Goal: Information Seeking & Learning: Learn about a topic

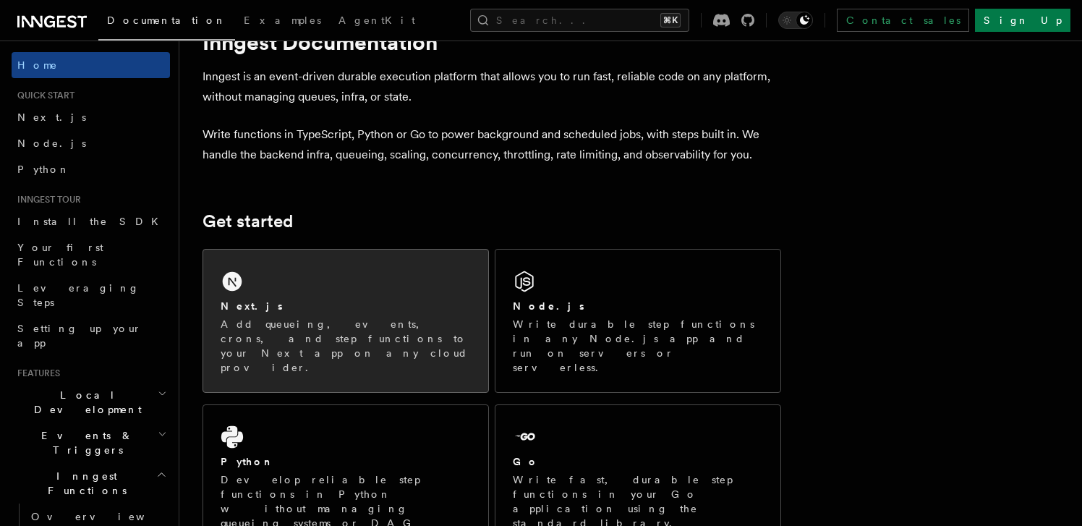
scroll to position [105, 0]
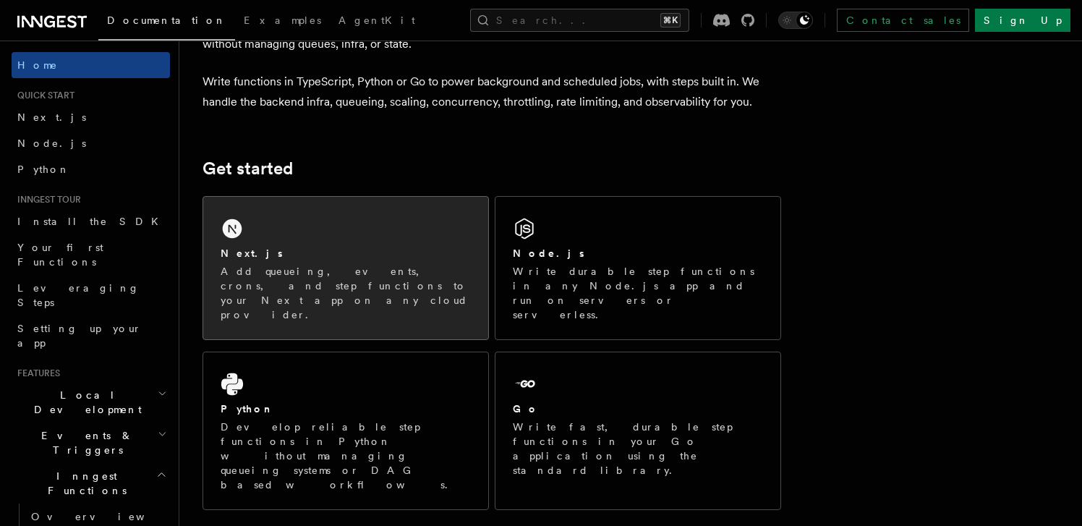
click at [356, 250] on div "Next.js" at bounding box center [346, 253] width 250 height 15
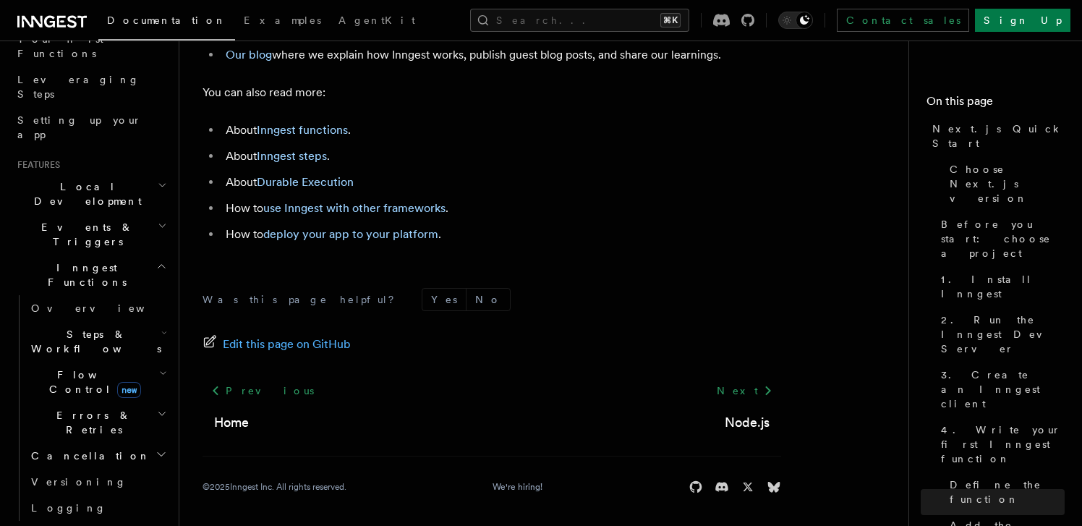
scroll to position [200, 0]
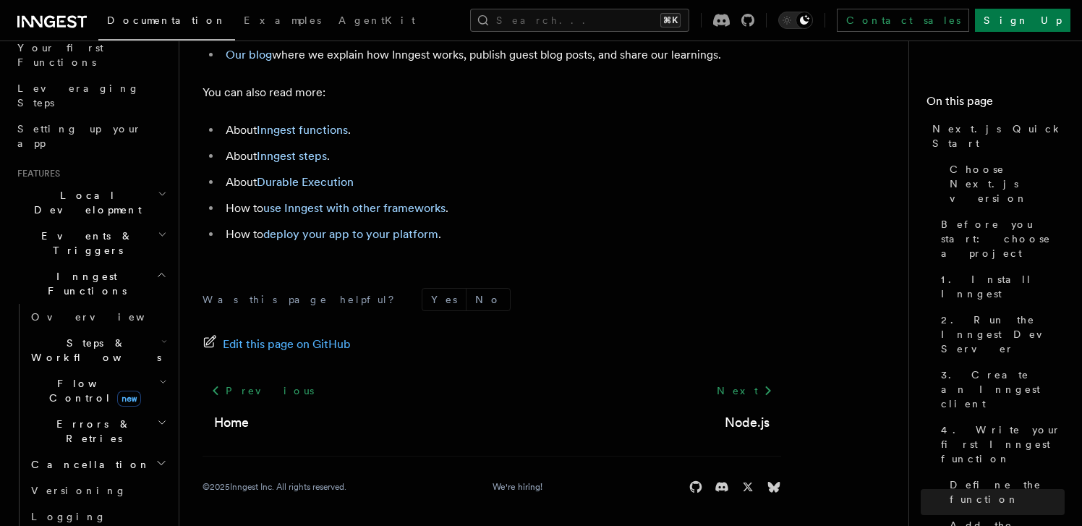
click at [90, 188] on span "Local Development" at bounding box center [85, 202] width 146 height 29
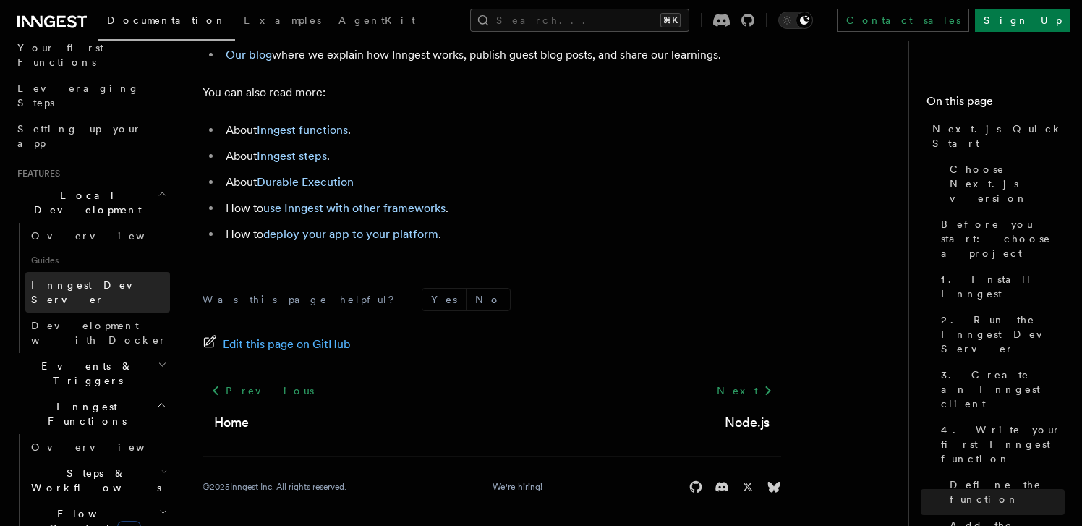
click at [120, 272] on link "Inngest Dev Server" at bounding box center [97, 292] width 145 height 41
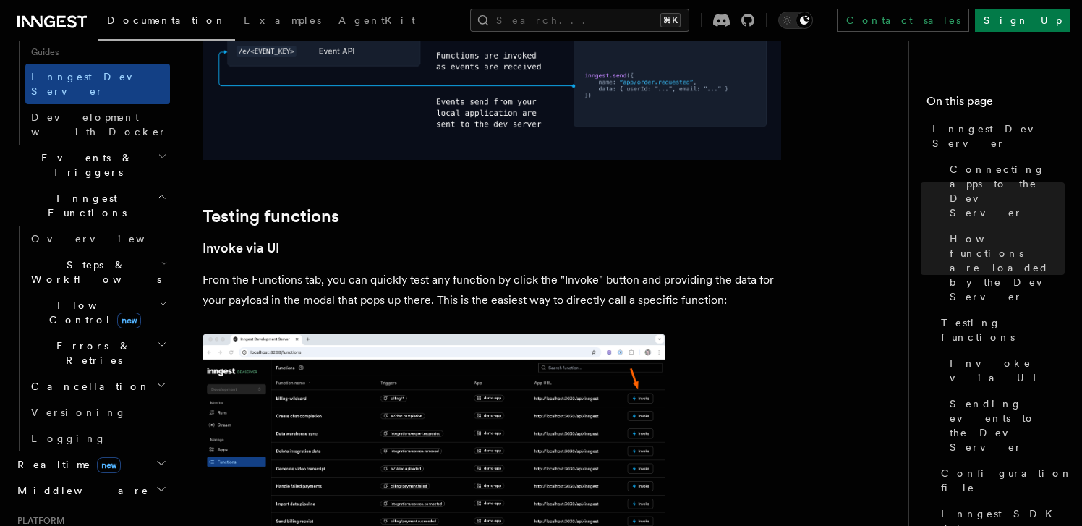
scroll to position [436, 0]
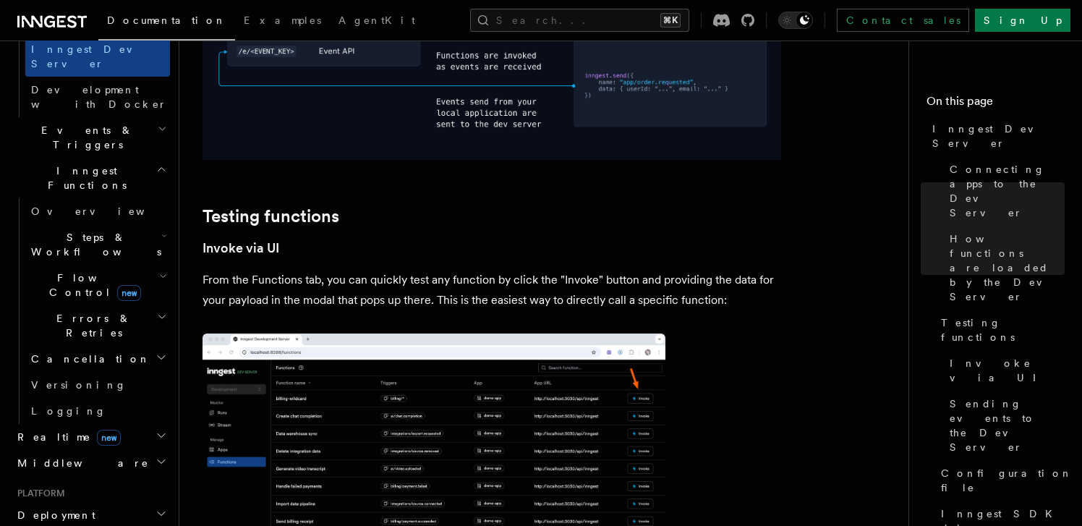
click at [114, 424] on h2 "Realtime new" at bounding box center [91, 437] width 158 height 26
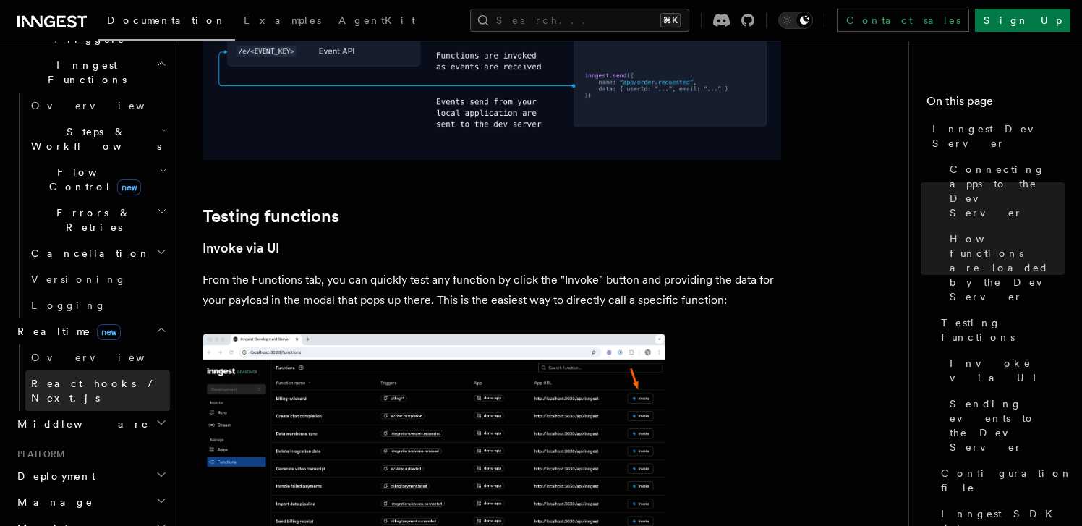
scroll to position [550, 0]
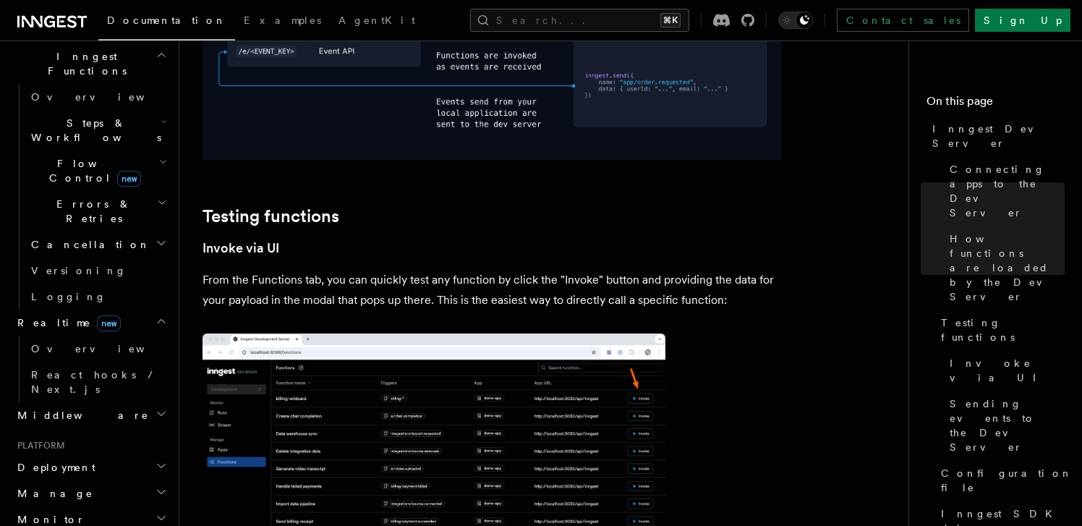
click at [116, 454] on h2 "Deployment" at bounding box center [91, 467] width 158 height 26
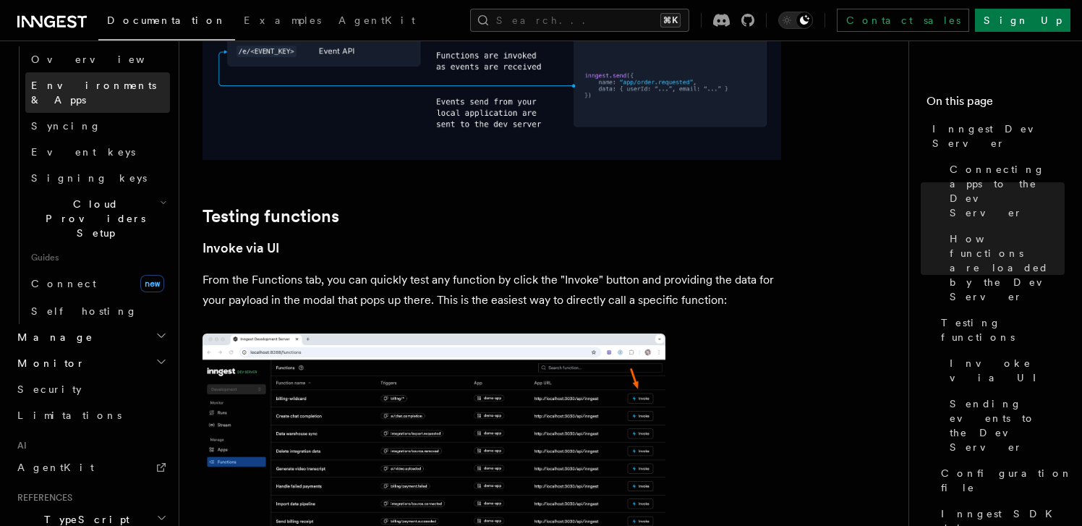
scroll to position [1000, 0]
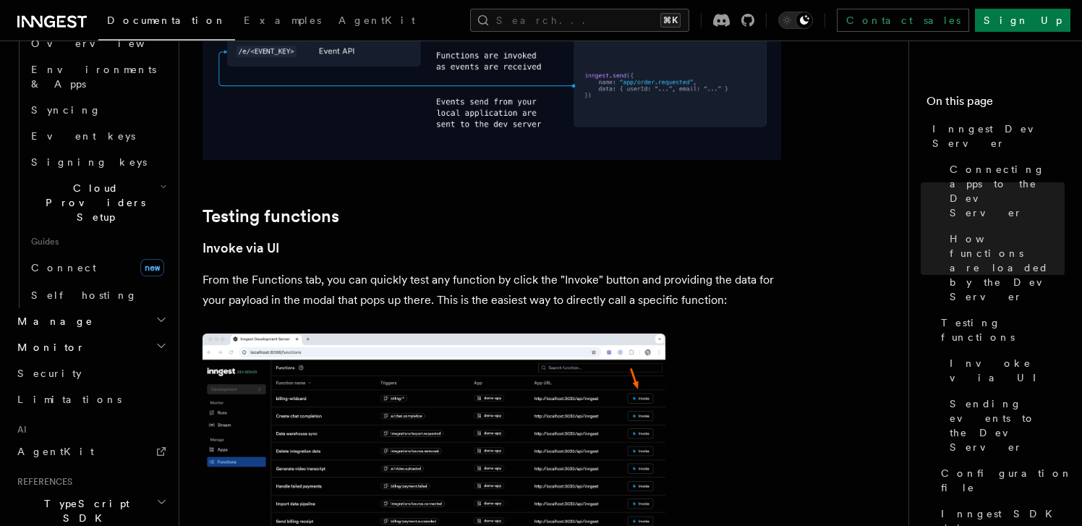
click at [106, 491] on h2 "TypeScript SDK" at bounding box center [91, 511] width 158 height 41
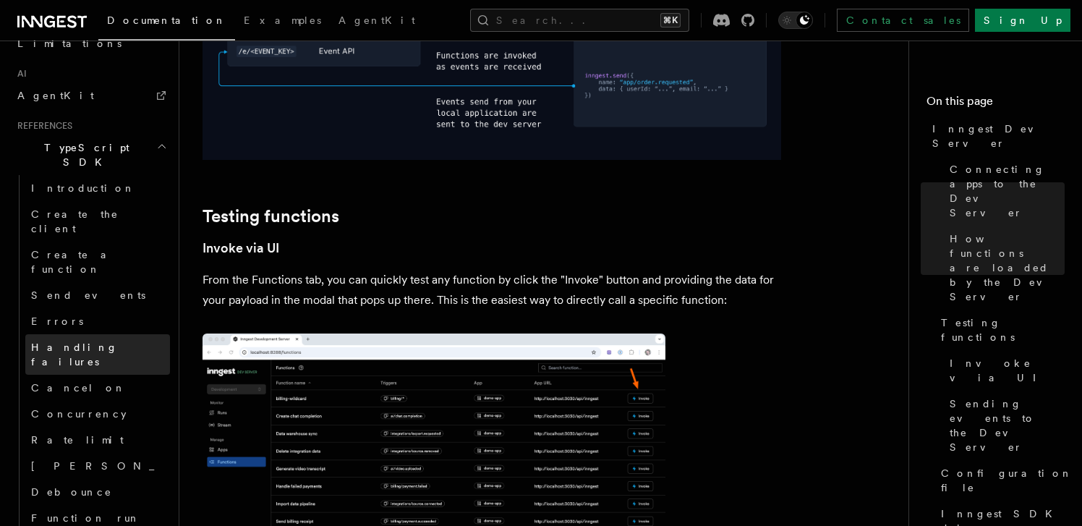
scroll to position [1357, 0]
